Goal: Use online tool/utility: Utilize a website feature to perform a specific function

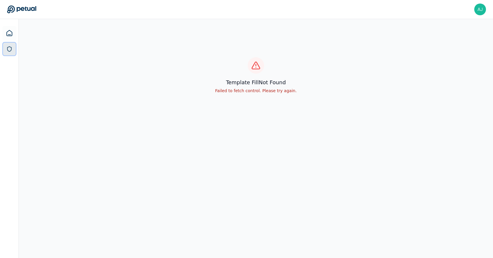
click at [11, 49] on icon at bounding box center [9, 49] width 4 height 5
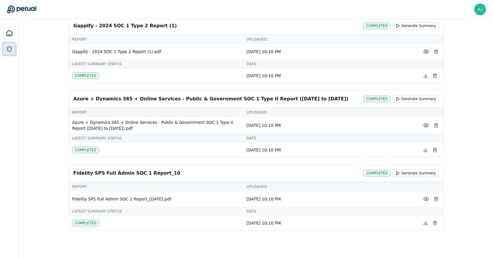
scroll to position [239, 0]
click at [6, 32] on link at bounding box center [9, 33] width 14 height 14
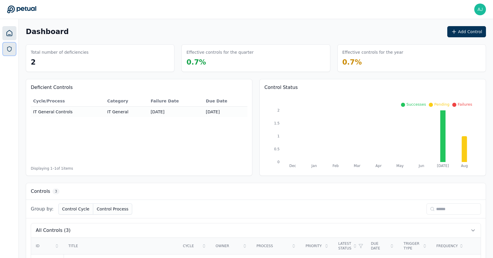
click at [8, 46] on icon at bounding box center [9, 49] width 6 height 6
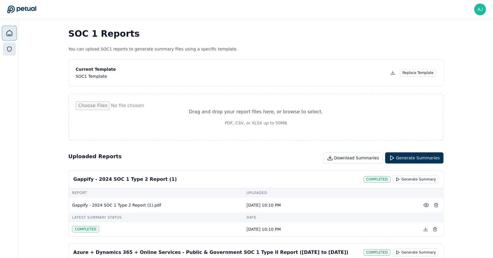
click at [9, 32] on icon at bounding box center [9, 33] width 7 height 7
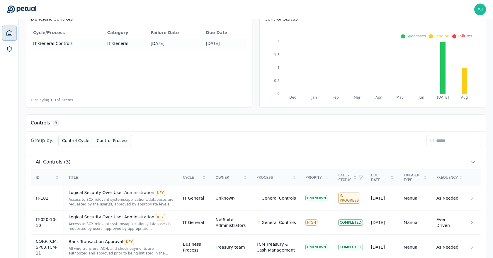
scroll to position [82, 0]
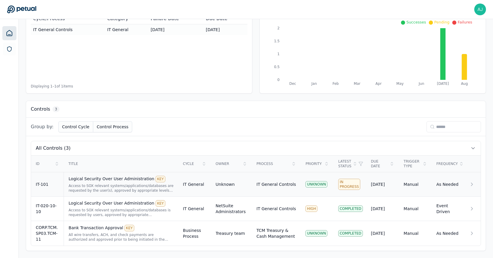
click at [84, 181] on div "Logical Security Over User Administration KEY" at bounding box center [121, 179] width 105 height 6
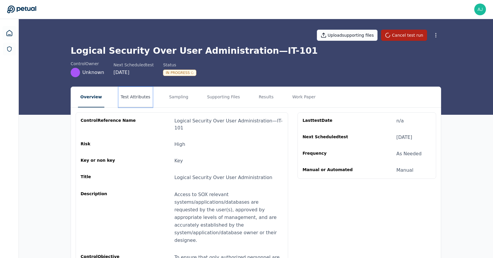
click at [136, 101] on button "Test Attributes" at bounding box center [136, 97] width 34 height 21
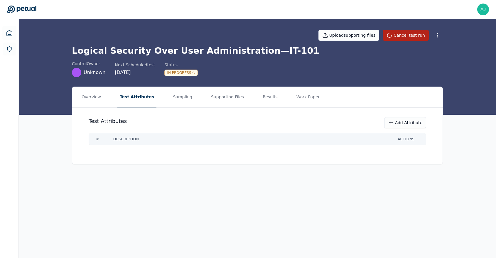
click at [200, 96] on nav "Overview Test Attributes Sampling Supporting Files Results Work Paper" at bounding box center [257, 97] width 370 height 21
click at [180, 93] on button "Sampling" at bounding box center [182, 97] width 24 height 21
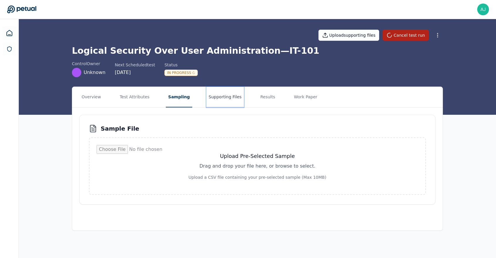
click at [220, 96] on button "Supporting Files" at bounding box center [225, 97] width 38 height 21
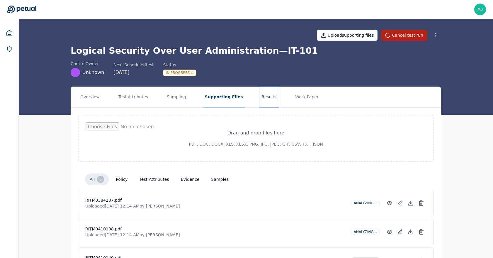
click at [263, 99] on button "Results" at bounding box center [270, 97] width 20 height 21
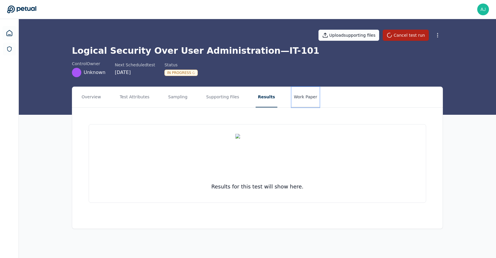
click at [293, 104] on button "Work Paper" at bounding box center [305, 97] width 28 height 21
click at [209, 87] on button "Supporting Files" at bounding box center [223, 97] width 38 height 21
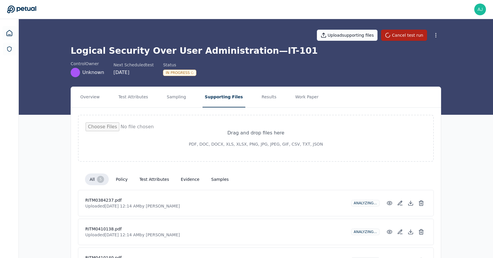
click at [491, 161] on div "Overview Test Attributes Sampling Supporting Files Results Work Paper Drag and …" at bounding box center [256, 222] width 475 height 271
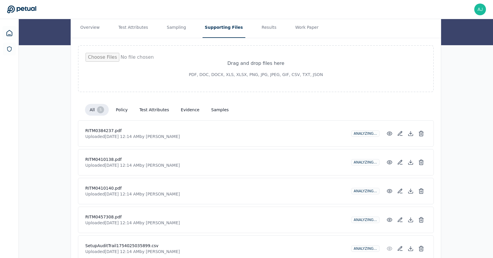
scroll to position [70, 0]
click at [462, 120] on div "Overview Test Attributes Sampling Supporting Files Results Work Paper Drag and …" at bounding box center [256, 151] width 475 height 271
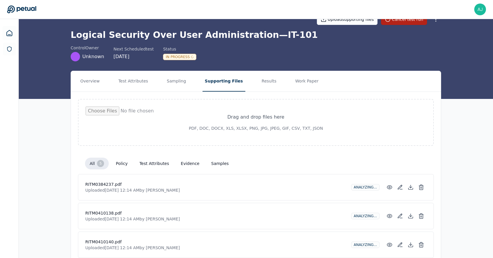
scroll to position [12, 0]
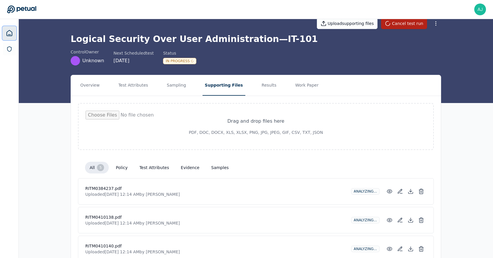
click at [9, 33] on icon at bounding box center [9, 33] width 7 height 7
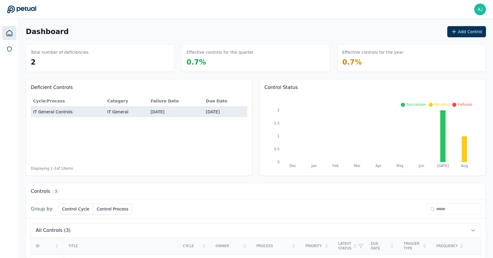
click at [64, 109] on td "IT General Controls" at bounding box center [68, 111] width 74 height 11
type input "**********"
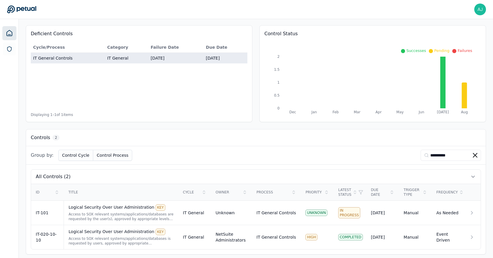
scroll to position [57, 0]
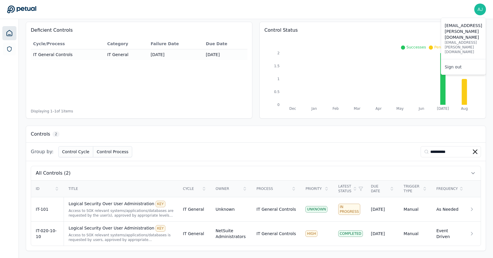
click at [483, 8] on img at bounding box center [481, 10] width 12 height 12
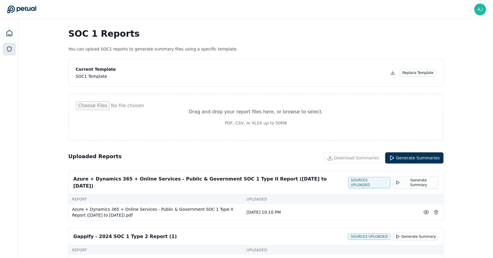
click at [9, 40] on div at bounding box center [9, 148] width 19 height 258
click at [493, 204] on div "SOC 1 Reports You can upload SOC1 reports to generate summary files using a spe…" at bounding box center [256, 183] width 475 height 329
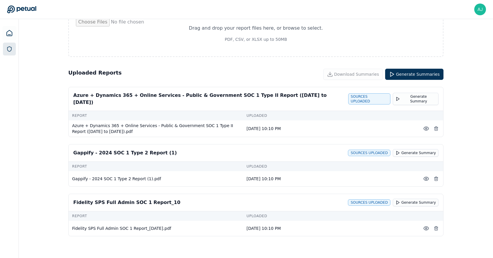
scroll to position [23, 0]
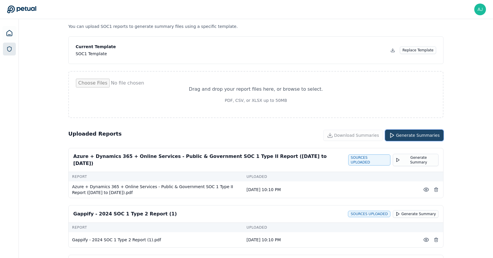
click at [417, 133] on button "Generate Summaries" at bounding box center [414, 135] width 58 height 11
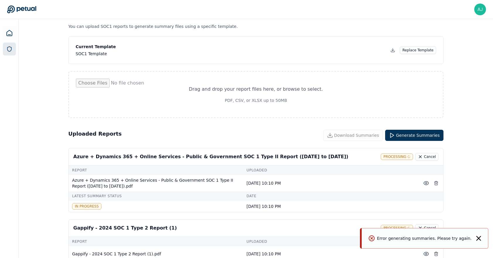
click at [480, 236] on icon "Notifications (F8)" at bounding box center [479, 238] width 5 height 5
click at [493, 231] on div "SOC 1 Reports You can upload SOC1 reports to generate summary files using a spe…" at bounding box center [256, 188] width 475 height 384
click at [493, 222] on div "SOC 1 Reports You can upload SOC1 reports to generate summary files using a spe…" at bounding box center [256, 188] width 475 height 384
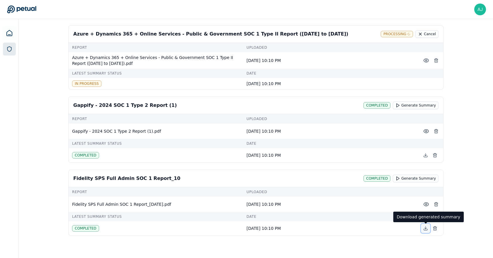
click at [424, 229] on icon at bounding box center [426, 228] width 5 height 5
click at [493, 194] on div "SOC 1 Reports You can upload SOC1 reports to generate summary files using a spe…" at bounding box center [256, 69] width 475 height 390
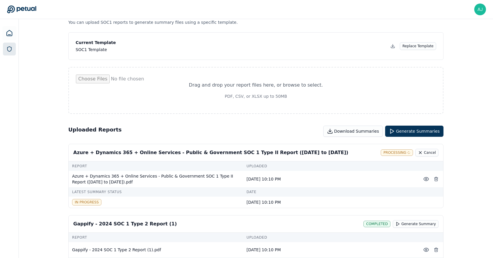
scroll to position [28, 0]
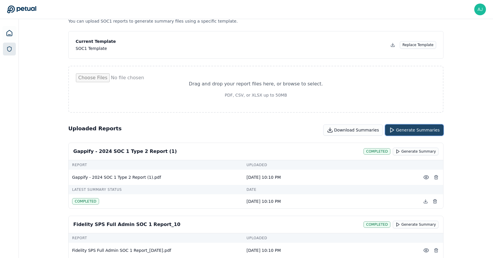
click at [415, 133] on button "Generate Summaries" at bounding box center [414, 129] width 58 height 11
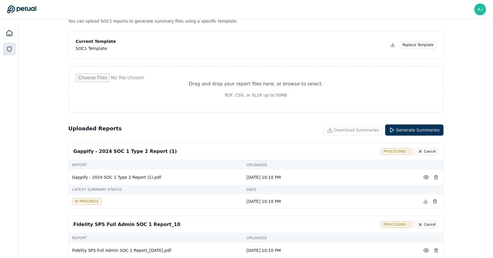
click at [447, 186] on div "SOC 1 Reports You can upload SOC1 reports to generate summary files using a spe…" at bounding box center [256, 187] width 475 height 393
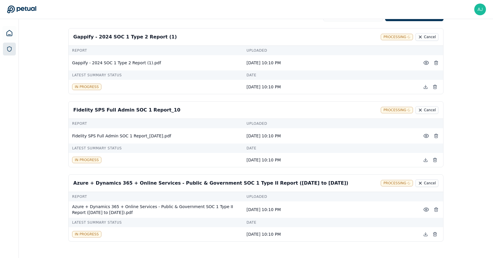
scroll to position [154, 0]
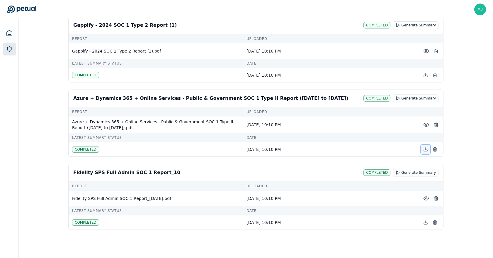
click at [427, 152] on button at bounding box center [425, 149] width 9 height 9
drag, startPoint x: 469, startPoint y: 67, endPoint x: 465, endPoint y: 60, distance: 8.6
click at [467, 64] on div "SOC 1 Reports You can upload SOC1 reports to generate summary files using a spe…" at bounding box center [256, 61] width 475 height 393
click at [462, 60] on div "SOC 1 Reports You can upload SOC1 reports to generate summary files using a spe…" at bounding box center [256, 61] width 475 height 393
drag, startPoint x: 462, startPoint y: 60, endPoint x: 467, endPoint y: 58, distance: 5.6
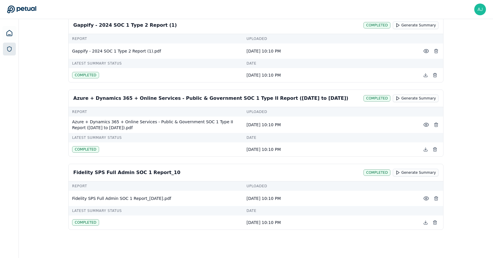
click at [467, 58] on div "SOC 1 Reports You can upload SOC1 reports to generate summary files using a spe…" at bounding box center [256, 61] width 475 height 393
